Goal: Information Seeking & Learning: Learn about a topic

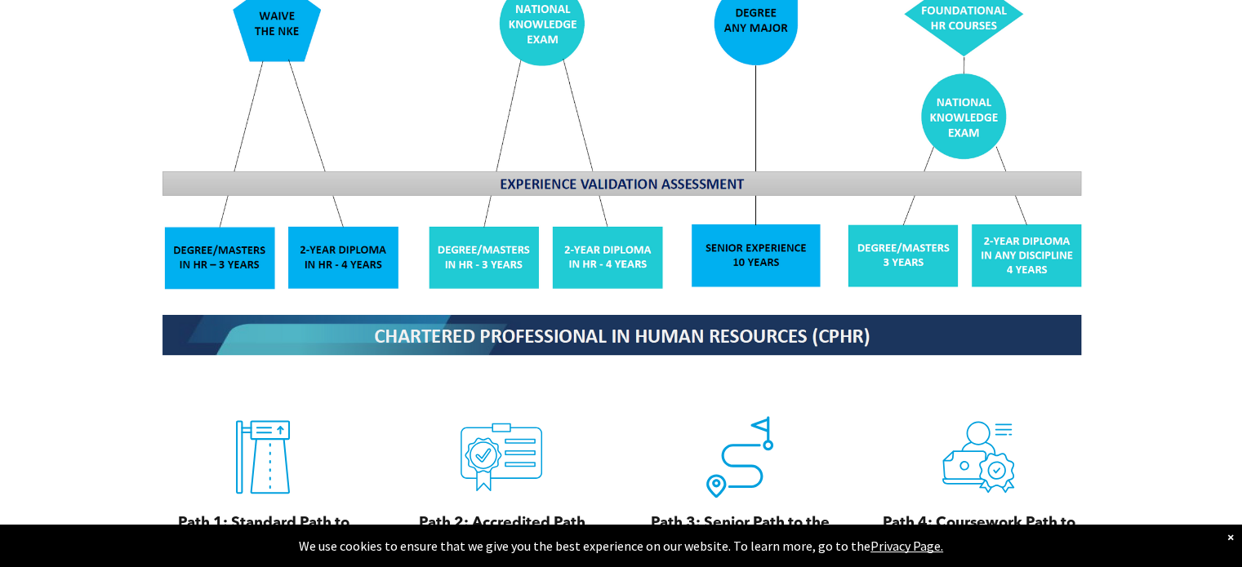
scroll to position [1633, 0]
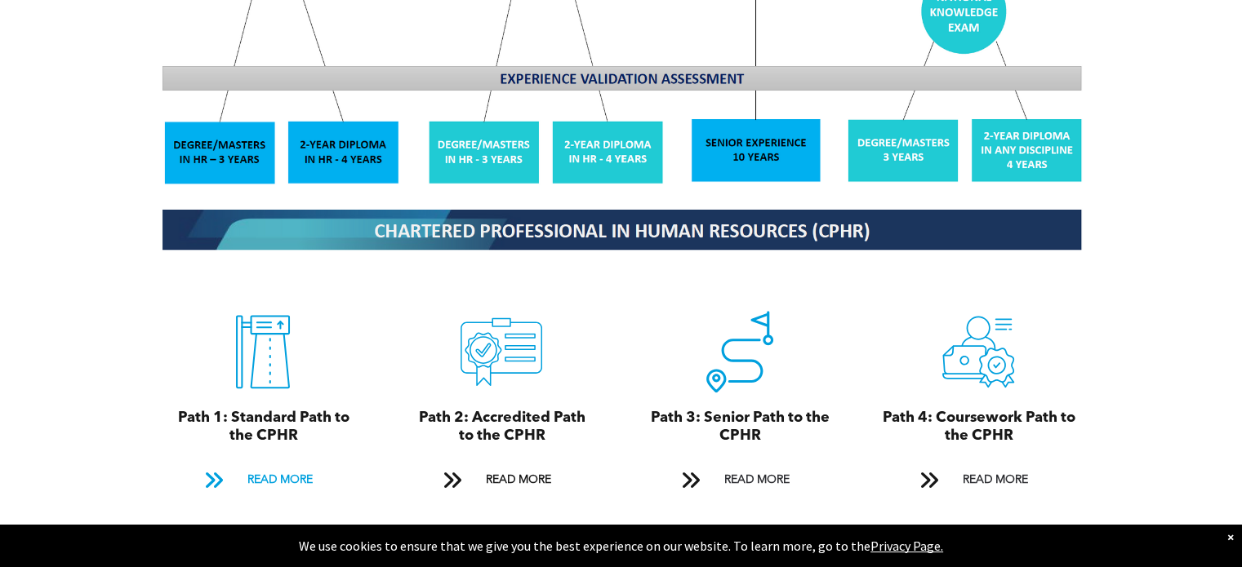
click at [281, 468] on span "READ MORE" at bounding box center [279, 480] width 77 height 30
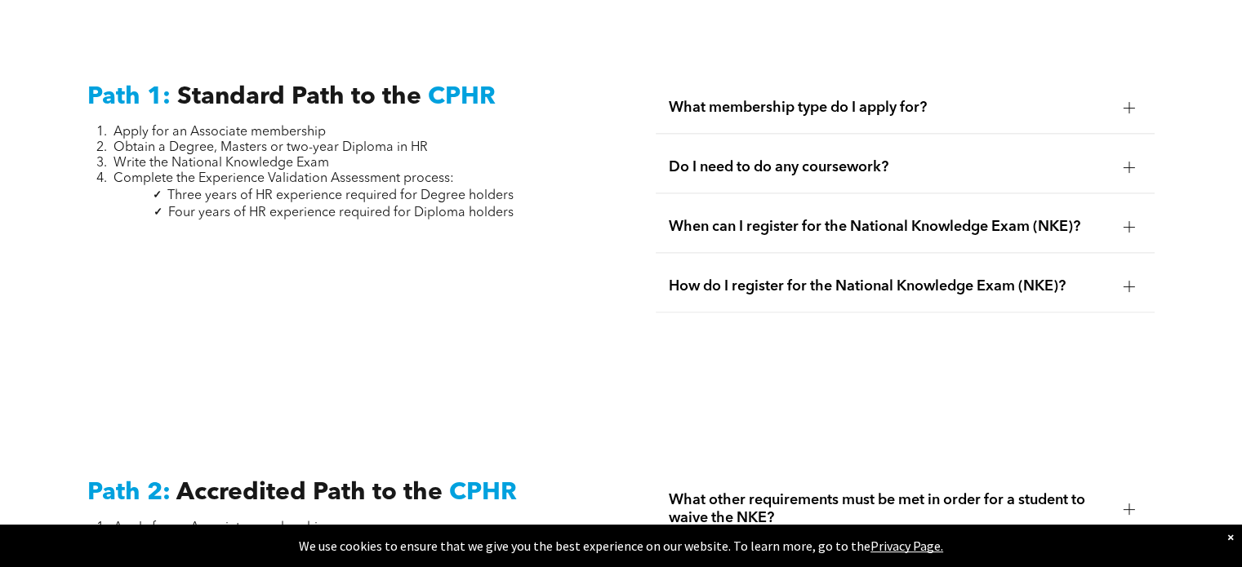
scroll to position [2199, 0]
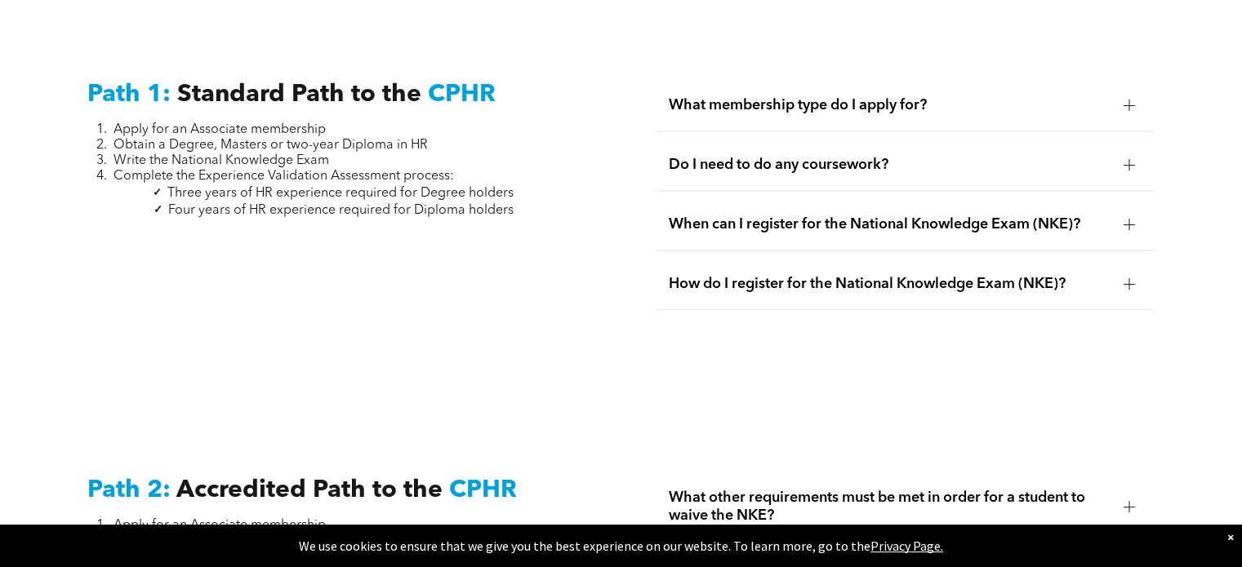
click at [809, 102] on div "What membership type do I apply for?" at bounding box center [904, 105] width 498 height 51
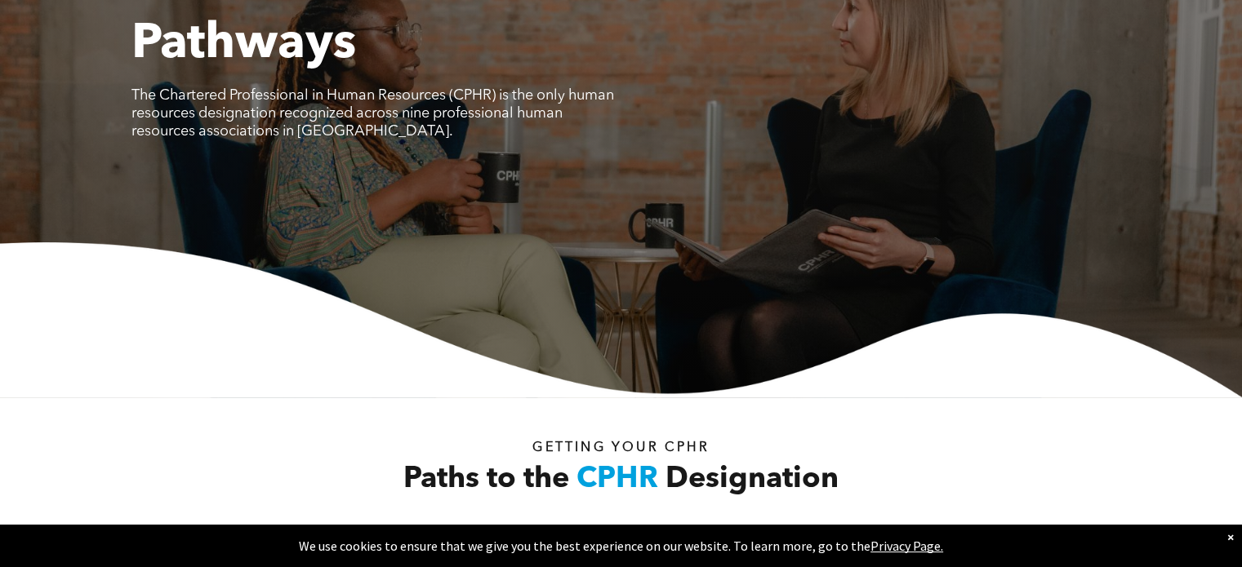
scroll to position [0, 0]
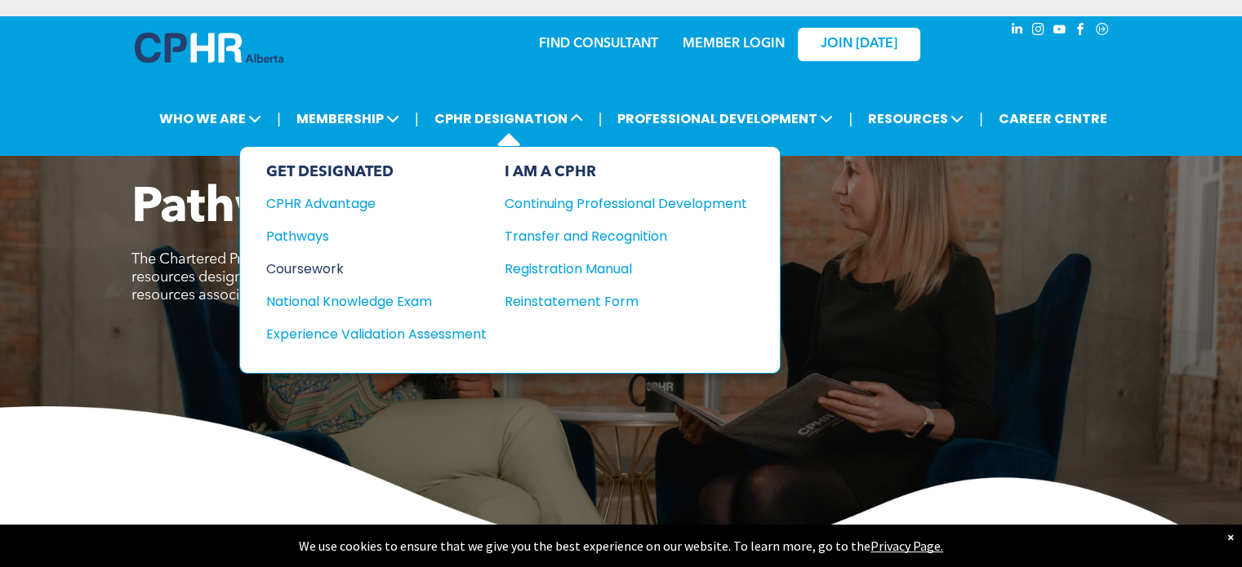
click at [343, 259] on div "Coursework" at bounding box center [365, 269] width 198 height 20
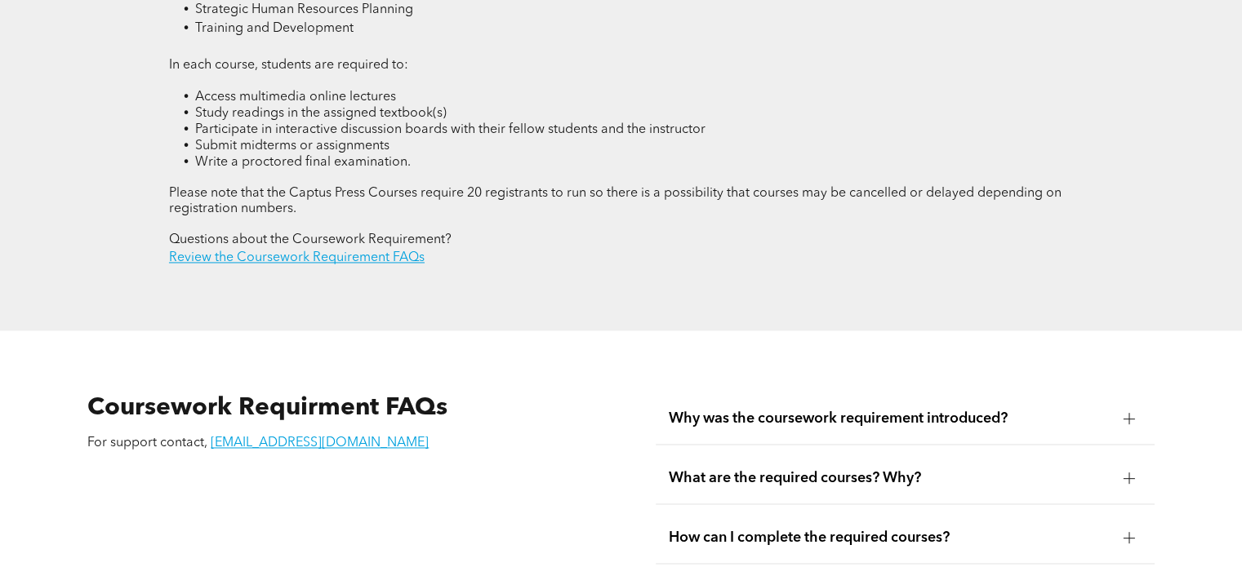
scroll to position [2612, 0]
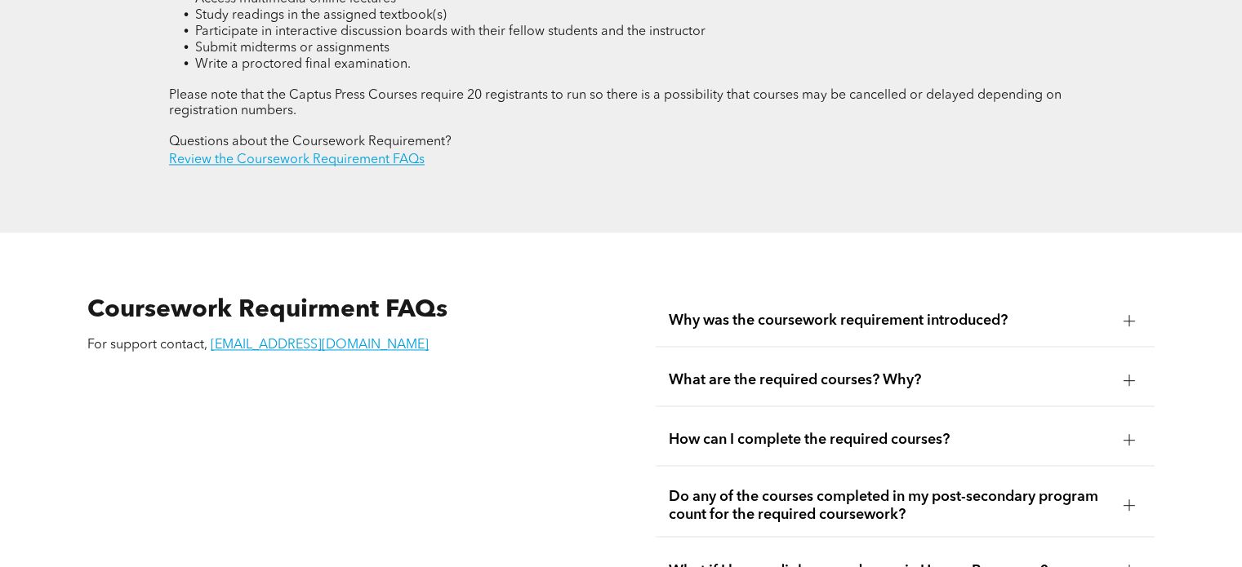
click at [696, 371] on span "What are the required courses? Why?" at bounding box center [889, 380] width 441 height 18
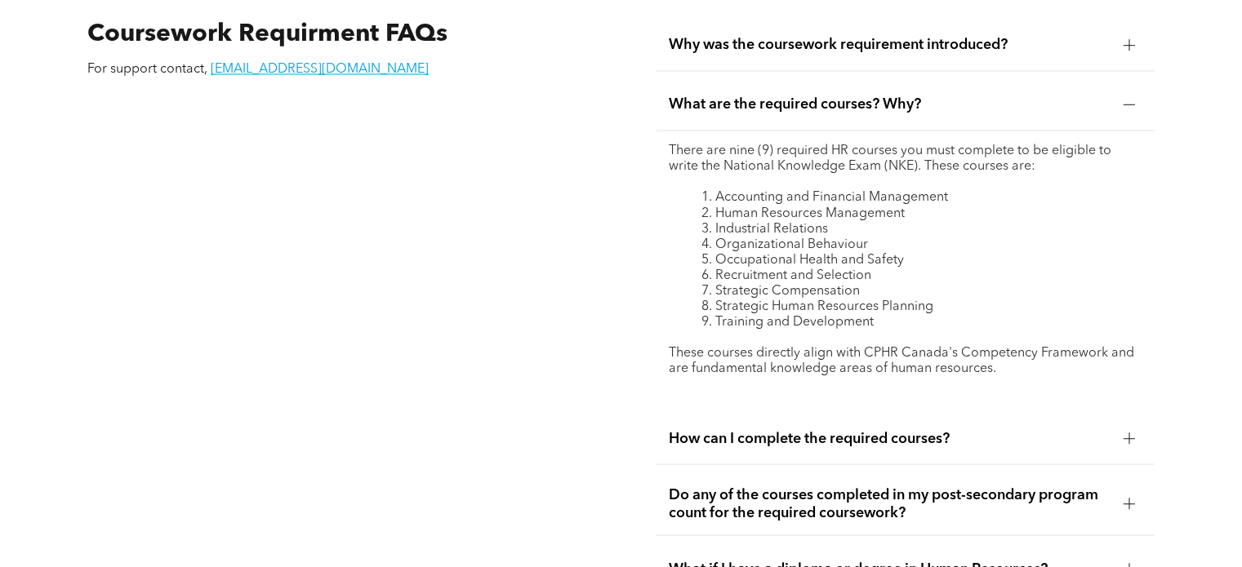
scroll to position [2939, 0]
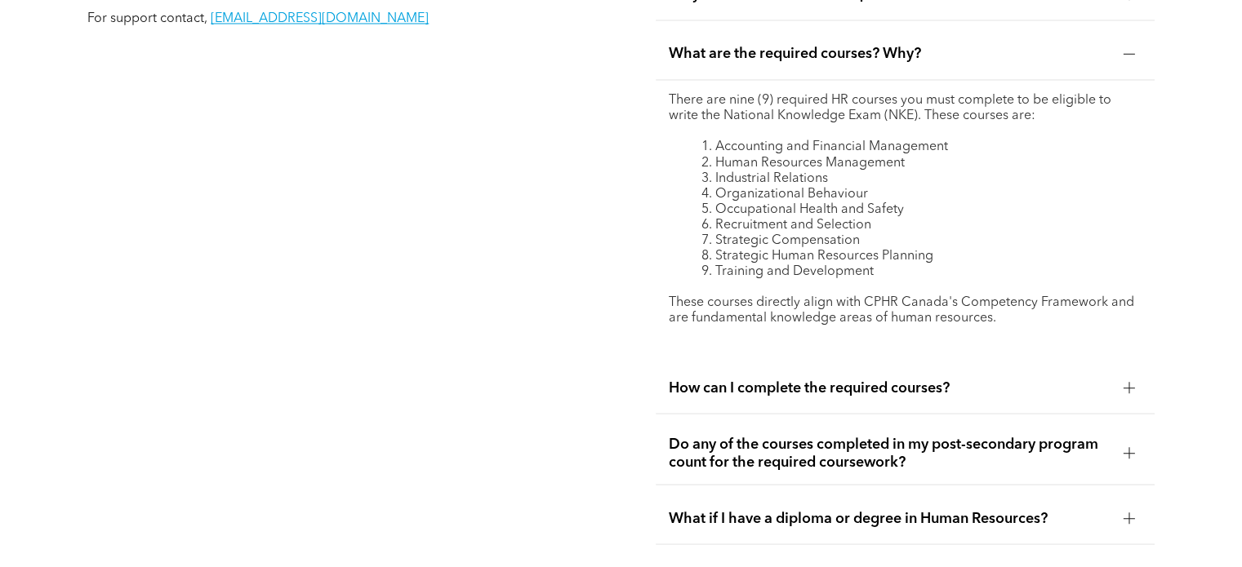
click at [829, 379] on span "How can I complete the required courses?" at bounding box center [889, 388] width 441 height 18
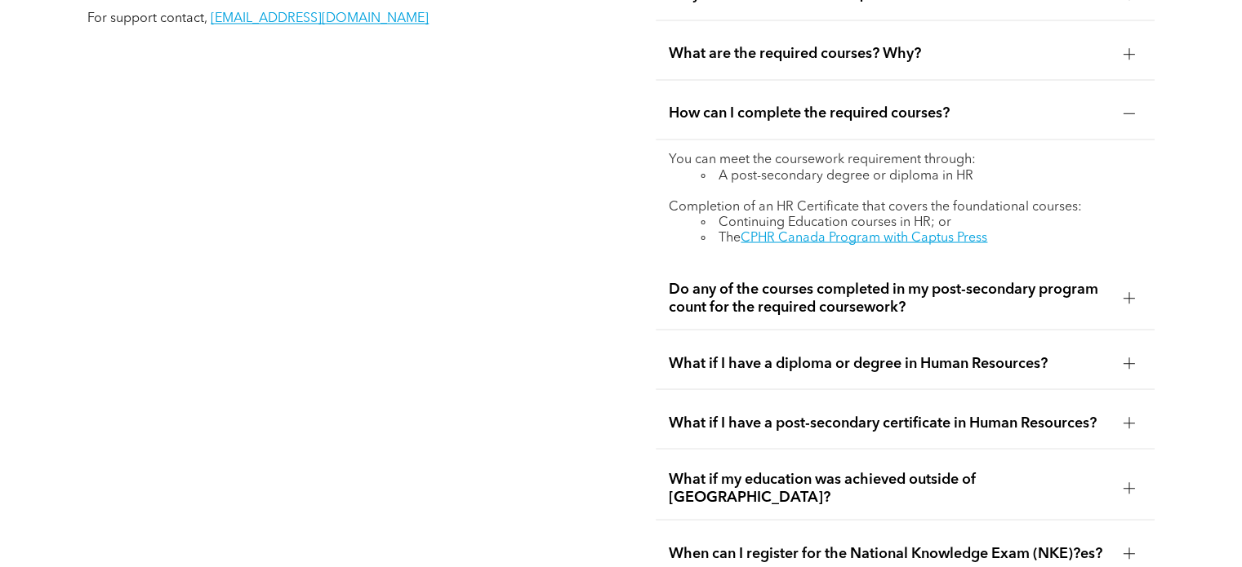
click at [778, 280] on span "Do any of the courses completed in my post-secondary program count for the requ…" at bounding box center [889, 298] width 441 height 36
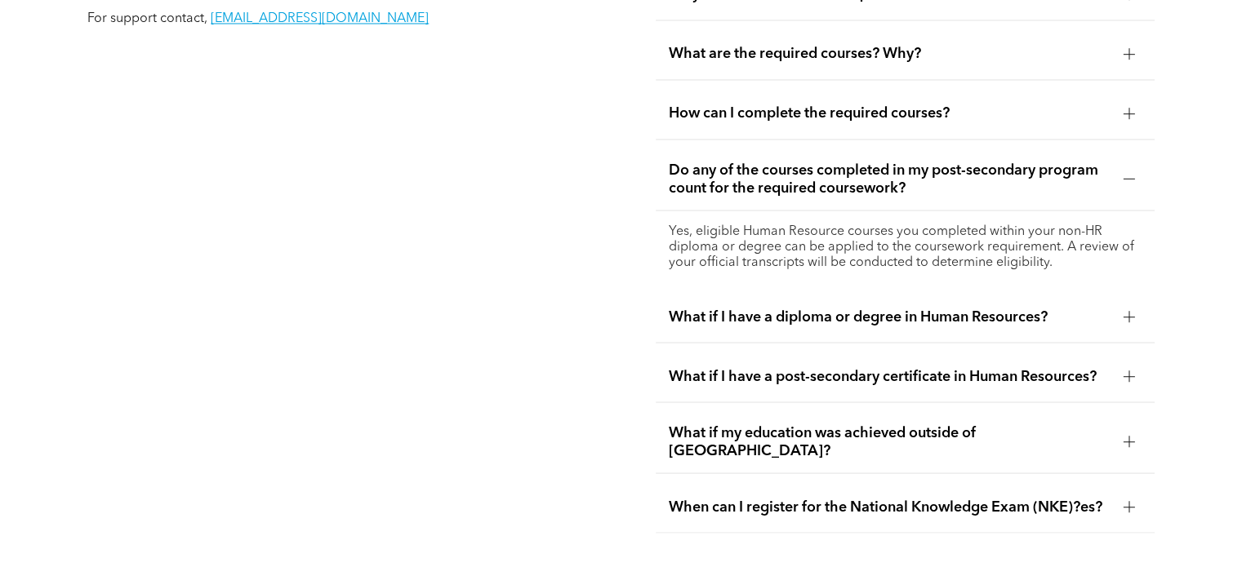
click at [784, 291] on div "What if I have a diploma or degree in Human Resources?" at bounding box center [904, 316] width 498 height 51
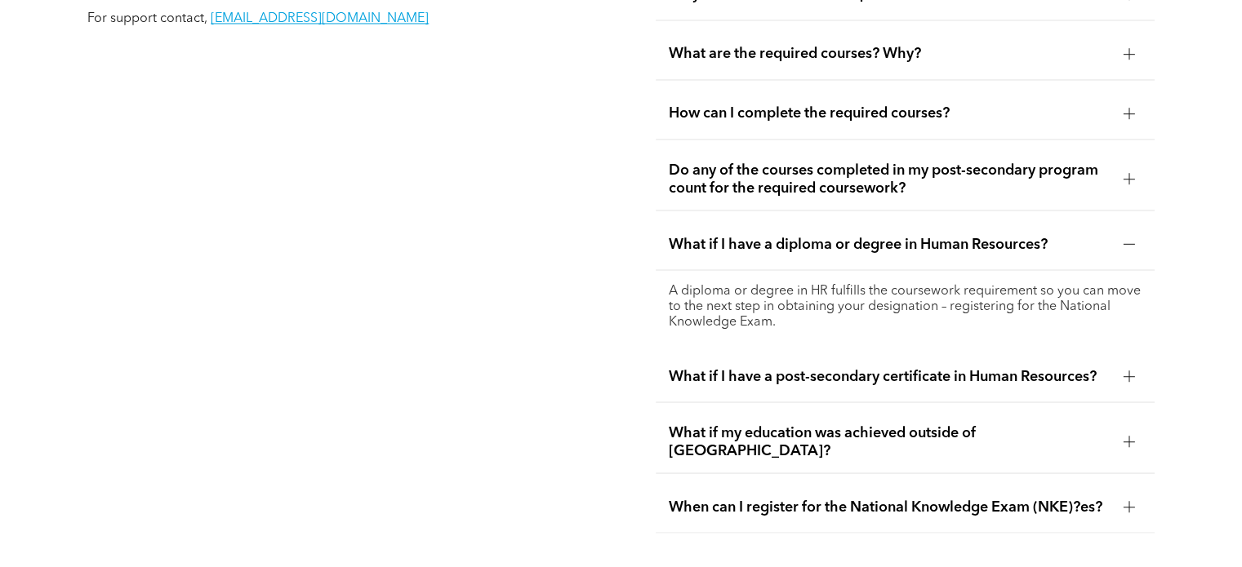
click at [788, 367] on span "What if I have a post-secondary certificate in Human Resources?" at bounding box center [889, 376] width 441 height 18
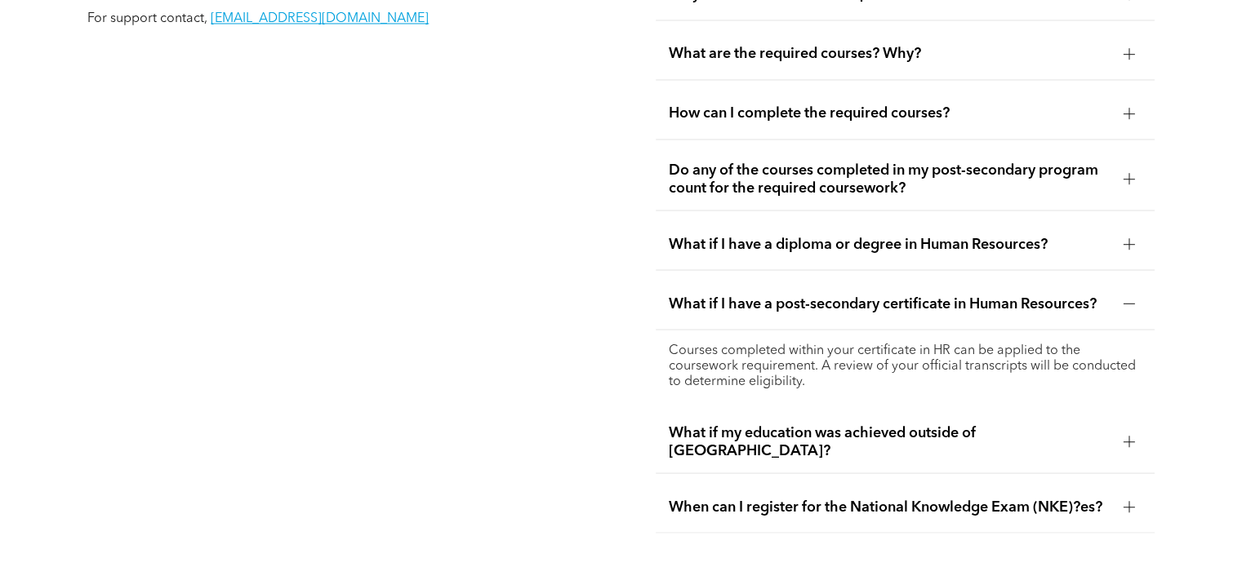
click at [798, 498] on span "When can I register for the National Knowledge Exam (NKE)?es?" at bounding box center [889, 507] width 441 height 18
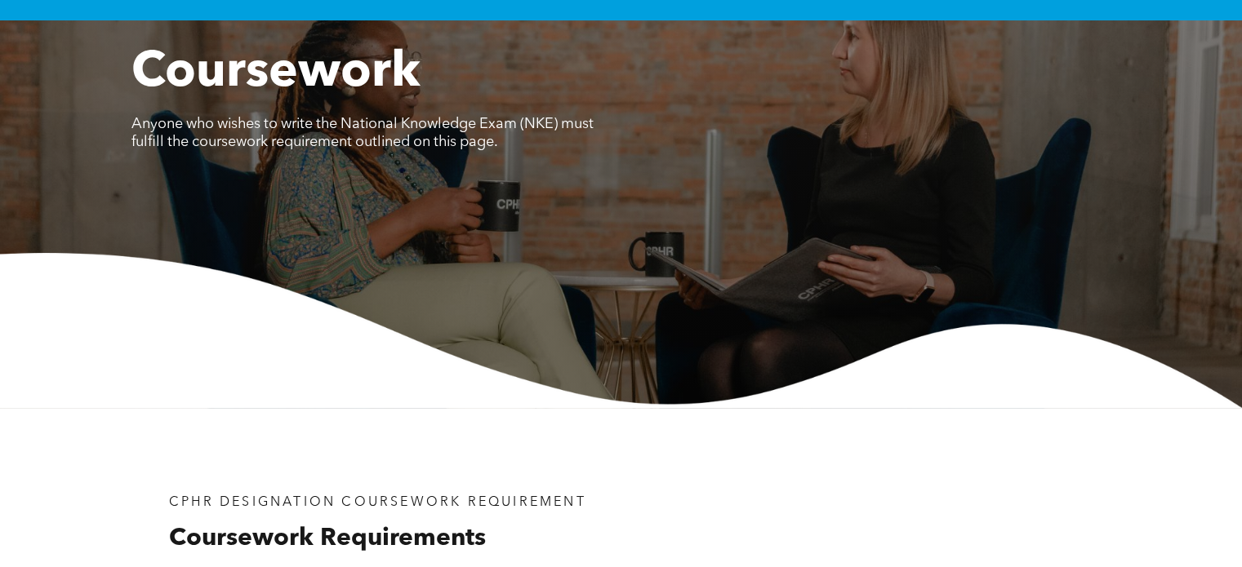
scroll to position [0, 0]
